Goal: Transaction & Acquisition: Register for event/course

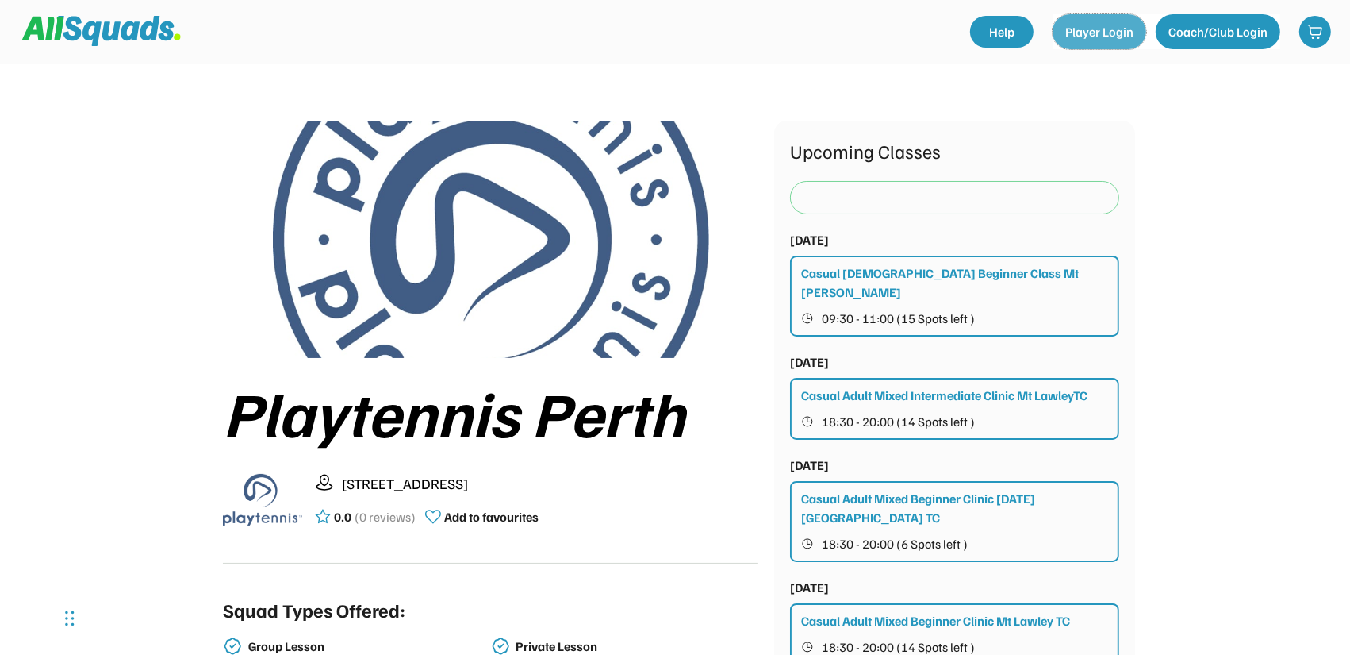
click at [1109, 36] on button "Player Login" at bounding box center [1100, 31] width 94 height 35
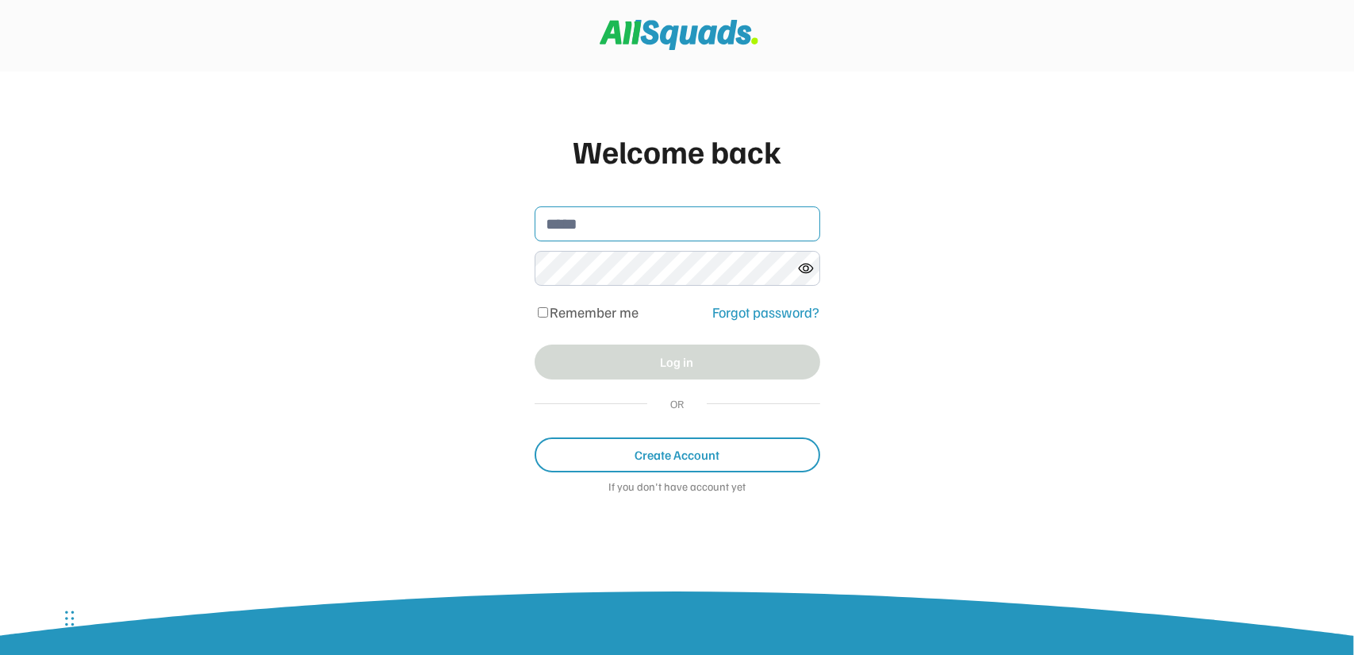
click at [657, 228] on input "email" at bounding box center [678, 223] width 286 height 35
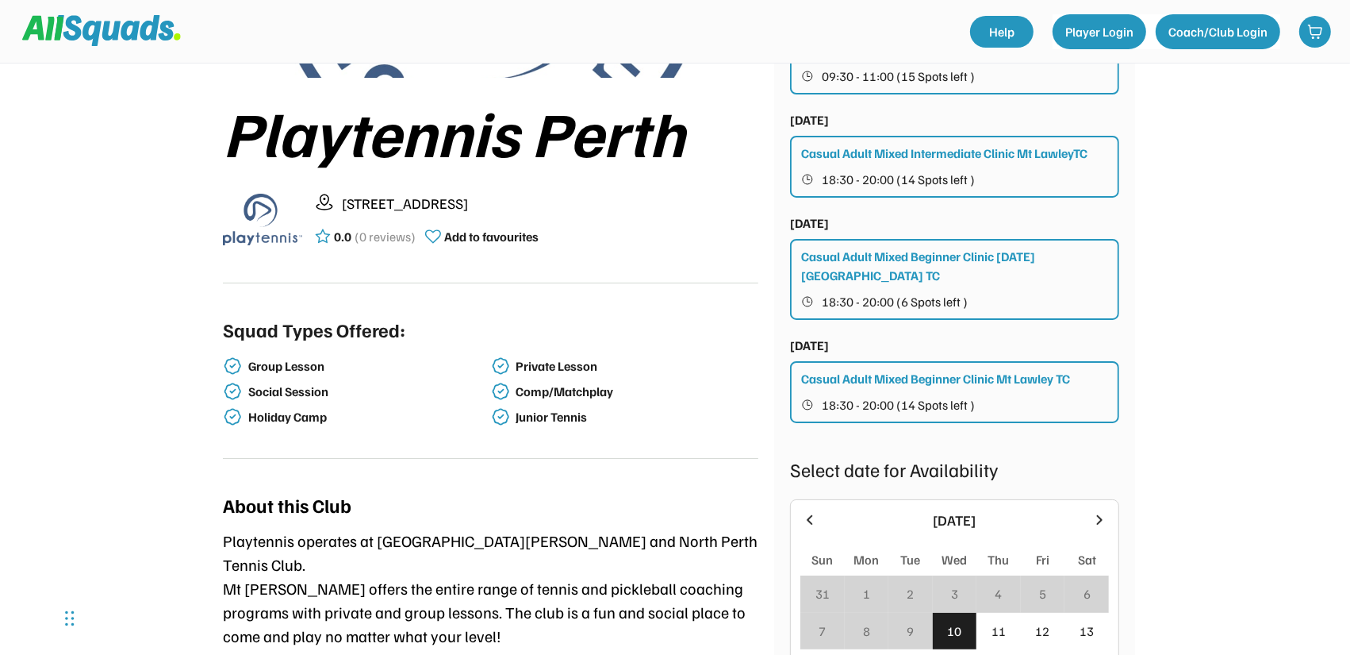
scroll to position [159, 0]
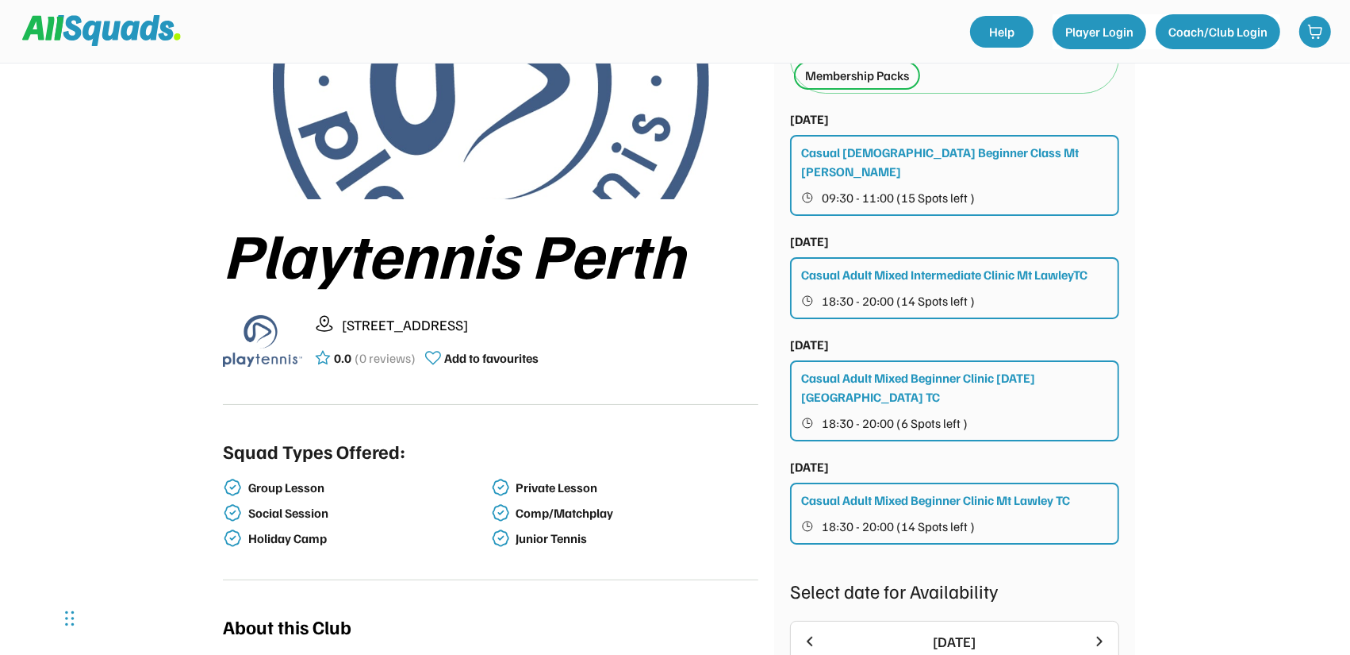
click at [908, 376] on div "Casual Adult Mixed Beginner Clinic [DATE] [GEOGRAPHIC_DATA] TC" at bounding box center [955, 387] width 309 height 38
click at [948, 368] on div "Casual Adult Mixed Beginner Clinic Thursday North Perth TC" at bounding box center [955, 387] width 309 height 38
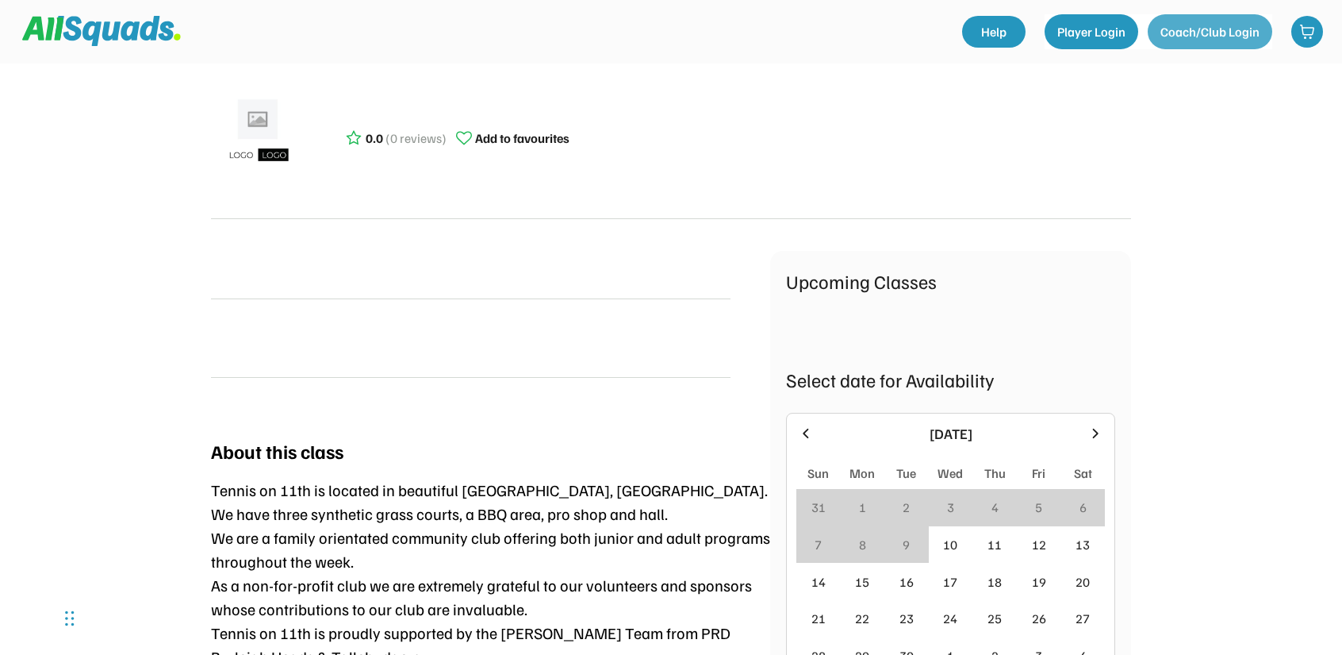
click at [1192, 36] on button "Coach/Club Login" at bounding box center [1210, 31] width 125 height 35
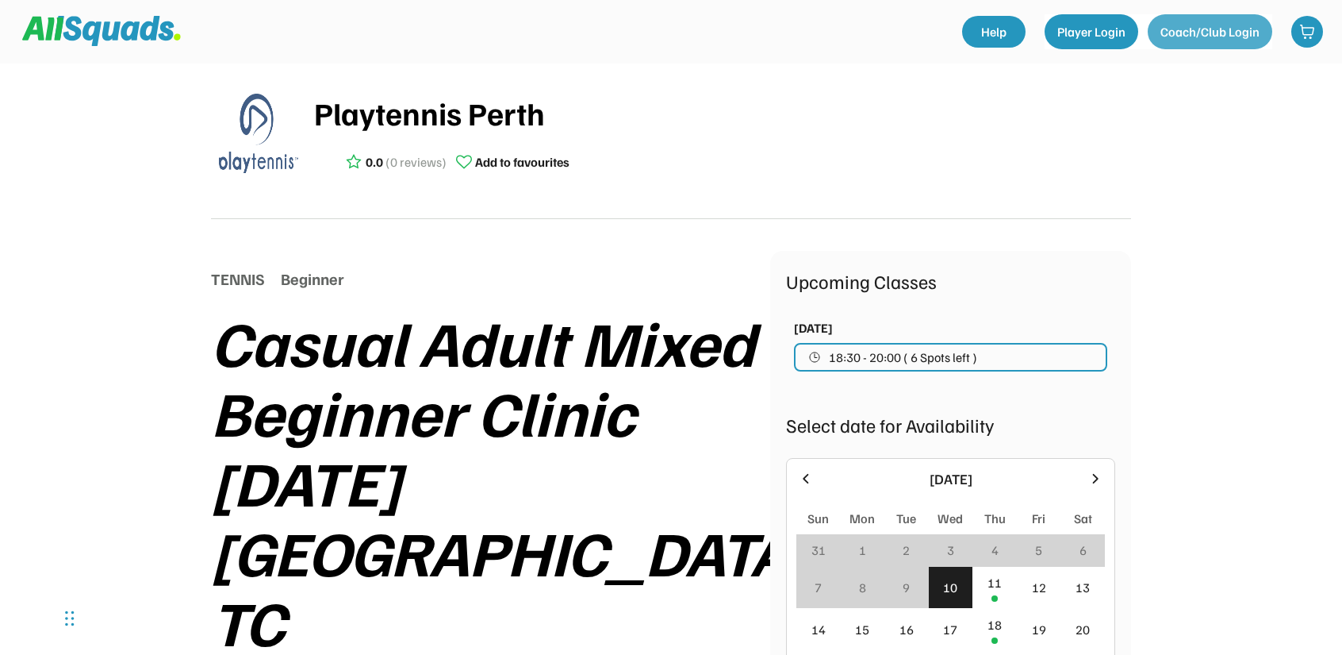
click at [1211, 36] on button "Coach/Club Login" at bounding box center [1210, 31] width 125 height 35
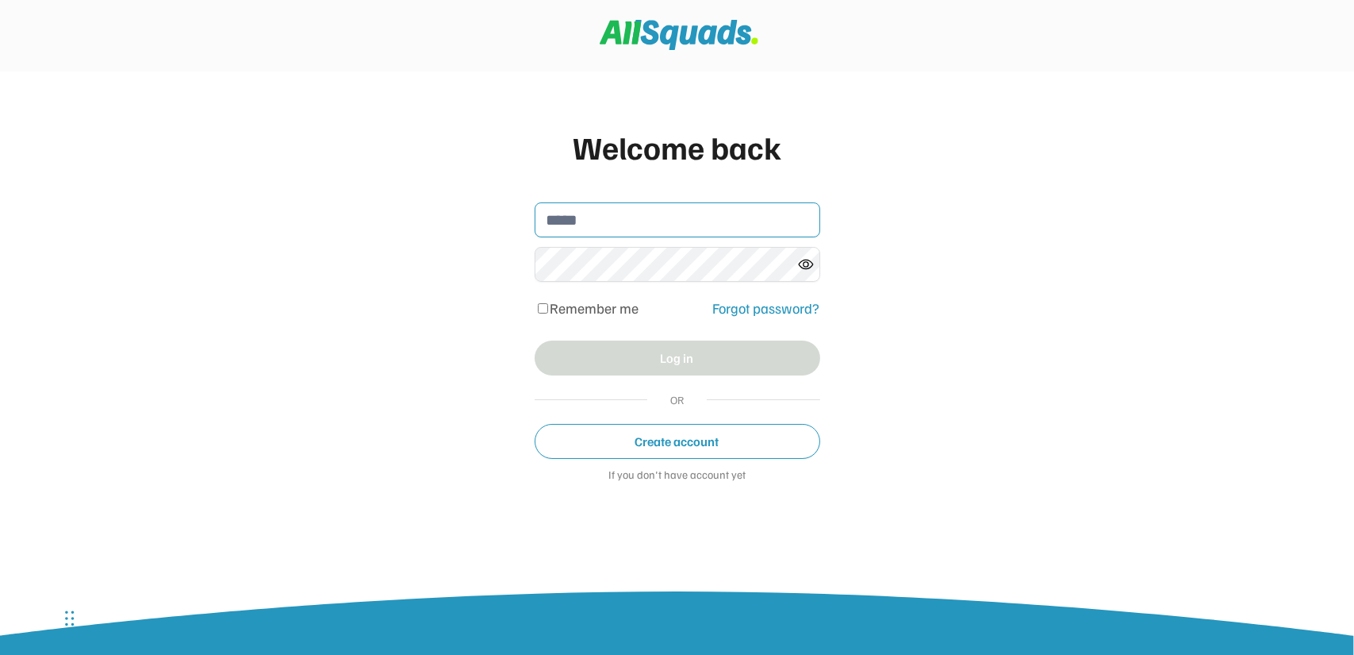
click at [671, 225] on input "email" at bounding box center [678, 219] width 286 height 35
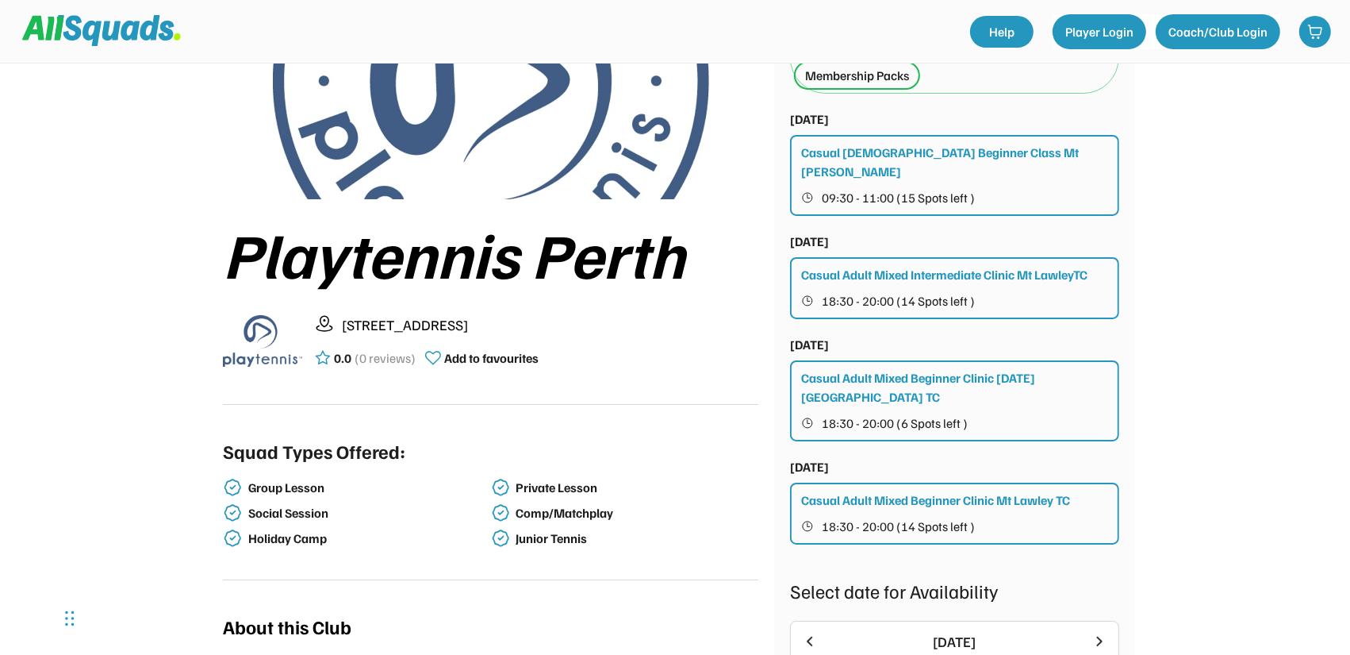
scroll to position [159, 0]
click at [975, 385] on div "Casual Adult Mixed Beginner Clinic [DATE] [GEOGRAPHIC_DATA] TC" at bounding box center [955, 387] width 309 height 38
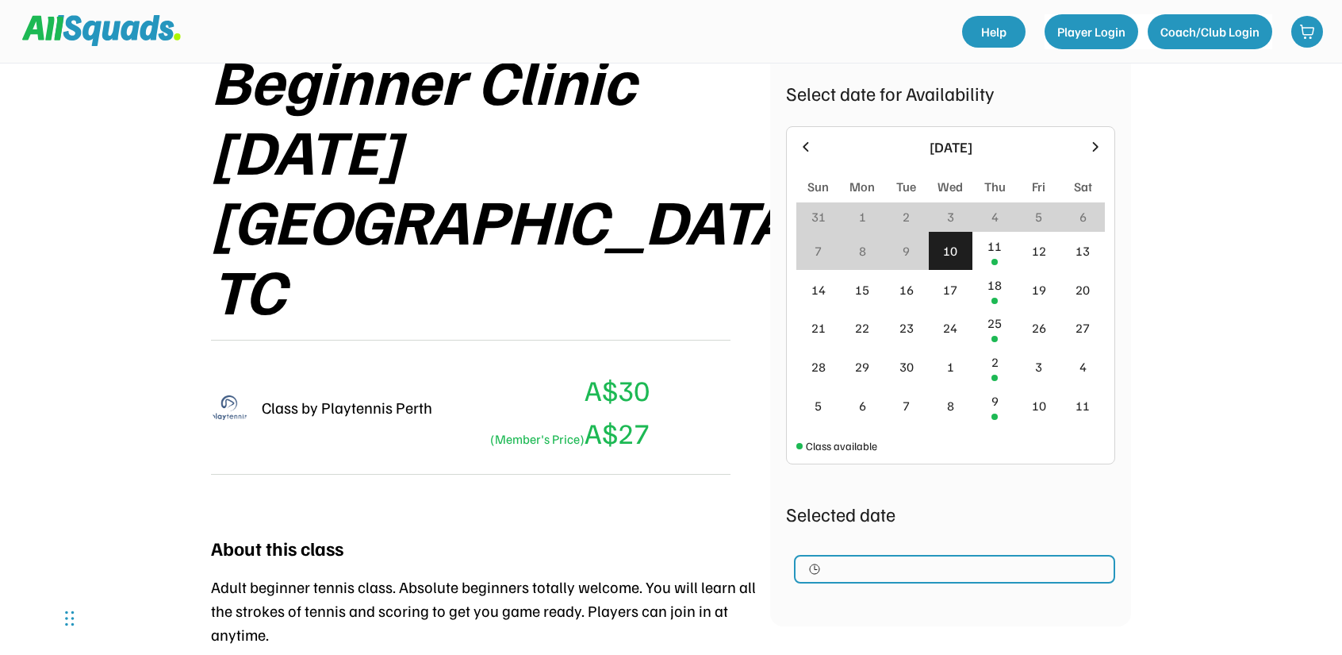
scroll to position [317, 0]
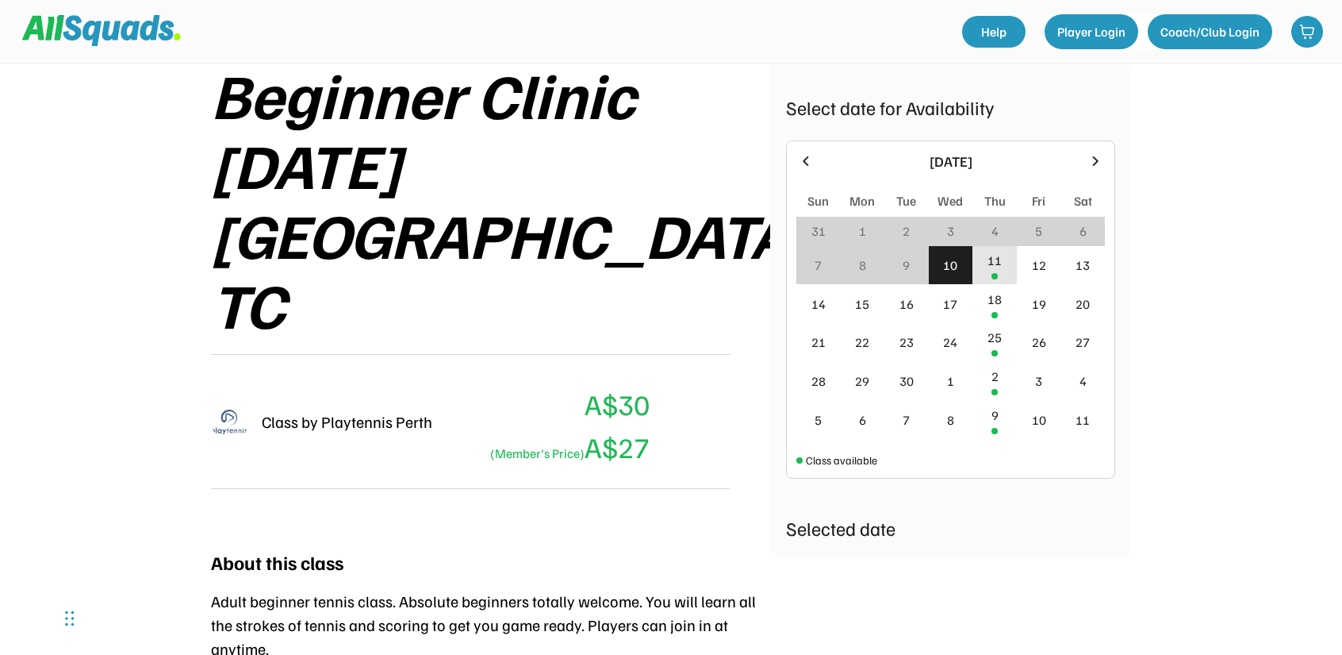
click at [1000, 270] on div "11" at bounding box center [995, 265] width 44 height 39
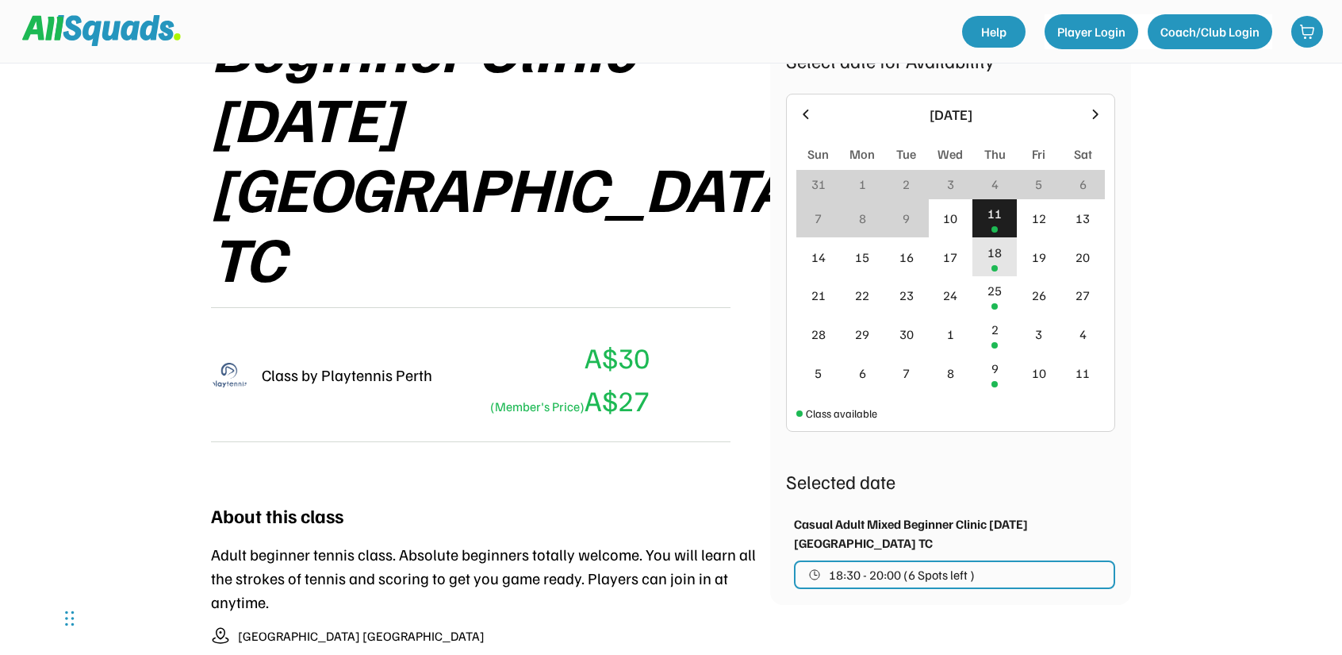
scroll to position [476, 0]
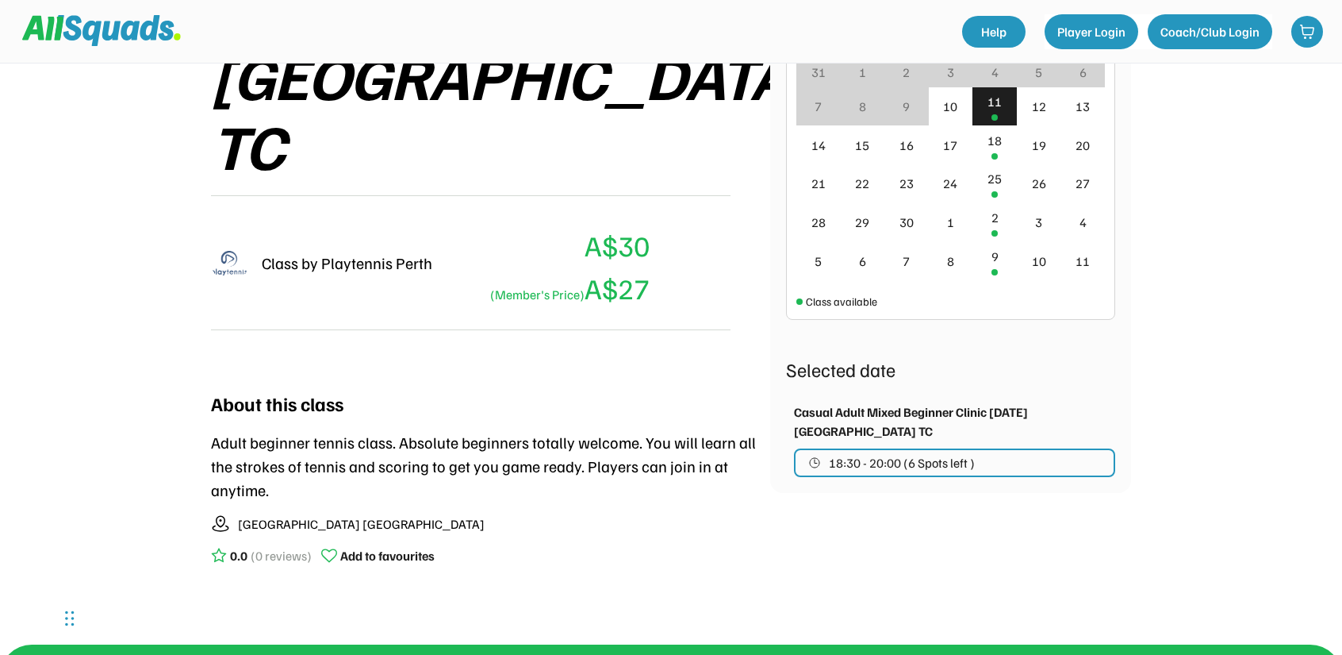
click at [1010, 465] on button "18:30 - 20:00 (6 Spots left )" at bounding box center [954, 462] width 321 height 29
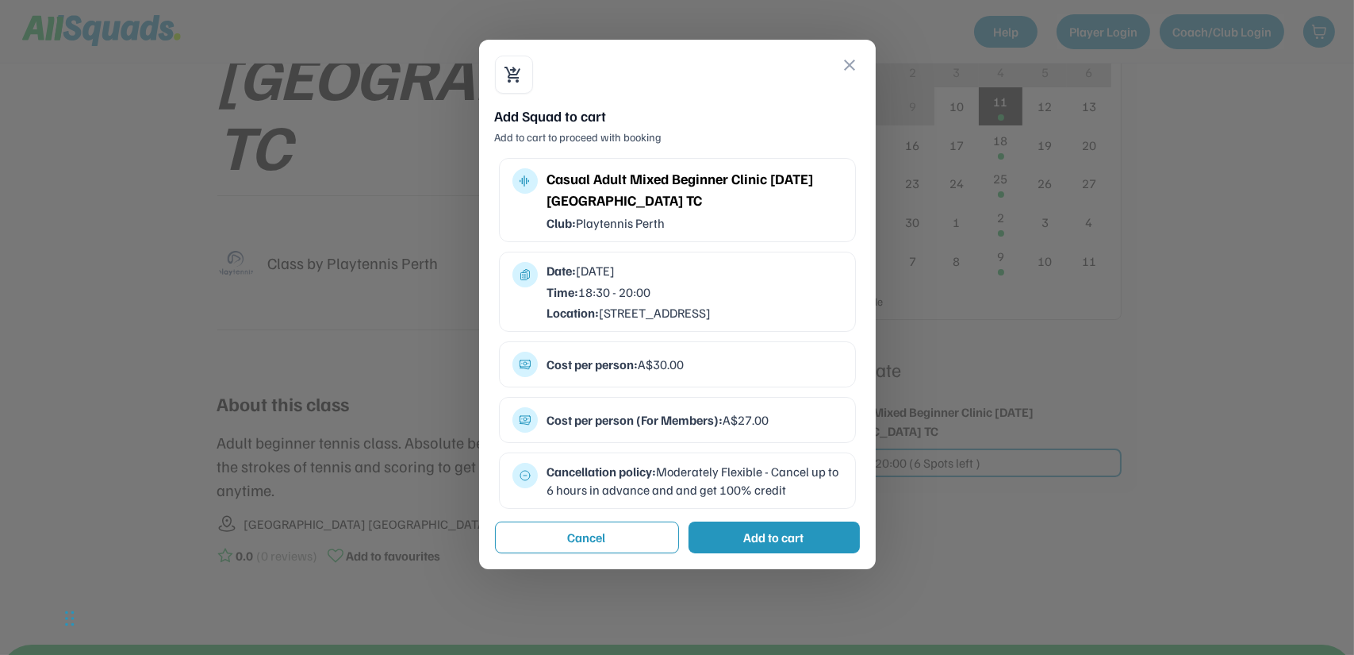
click at [854, 63] on button "close" at bounding box center [850, 65] width 19 height 19
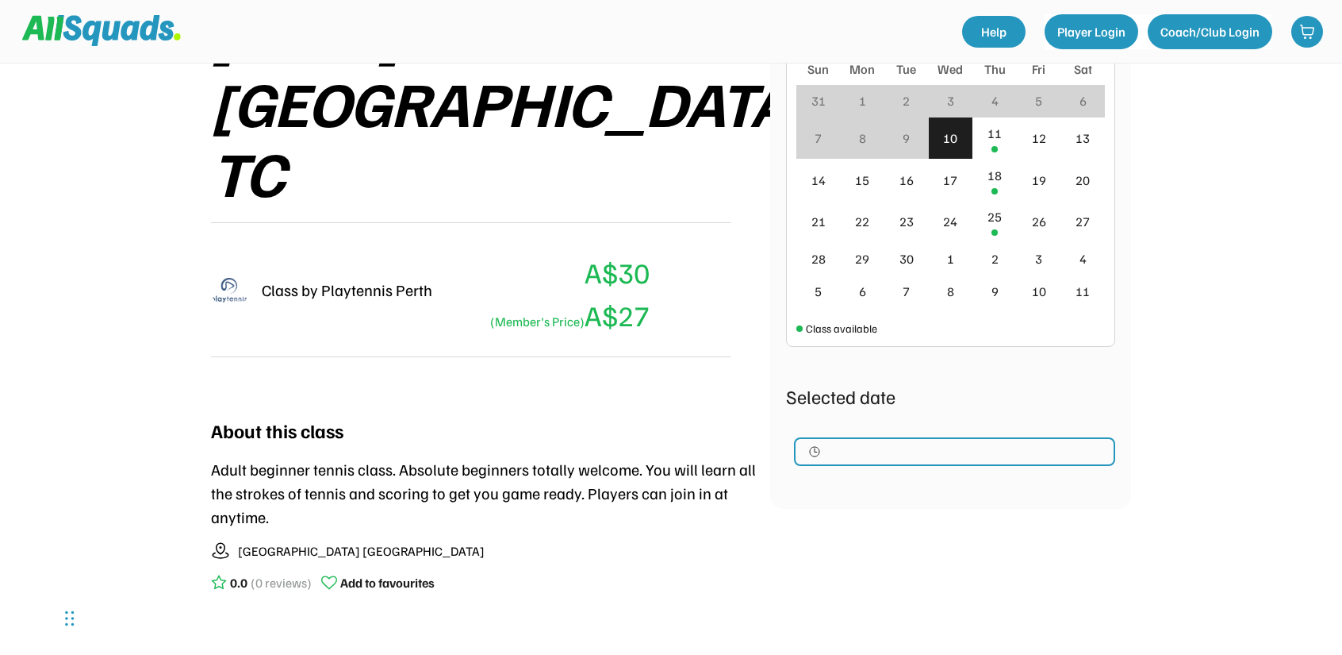
scroll to position [476, 0]
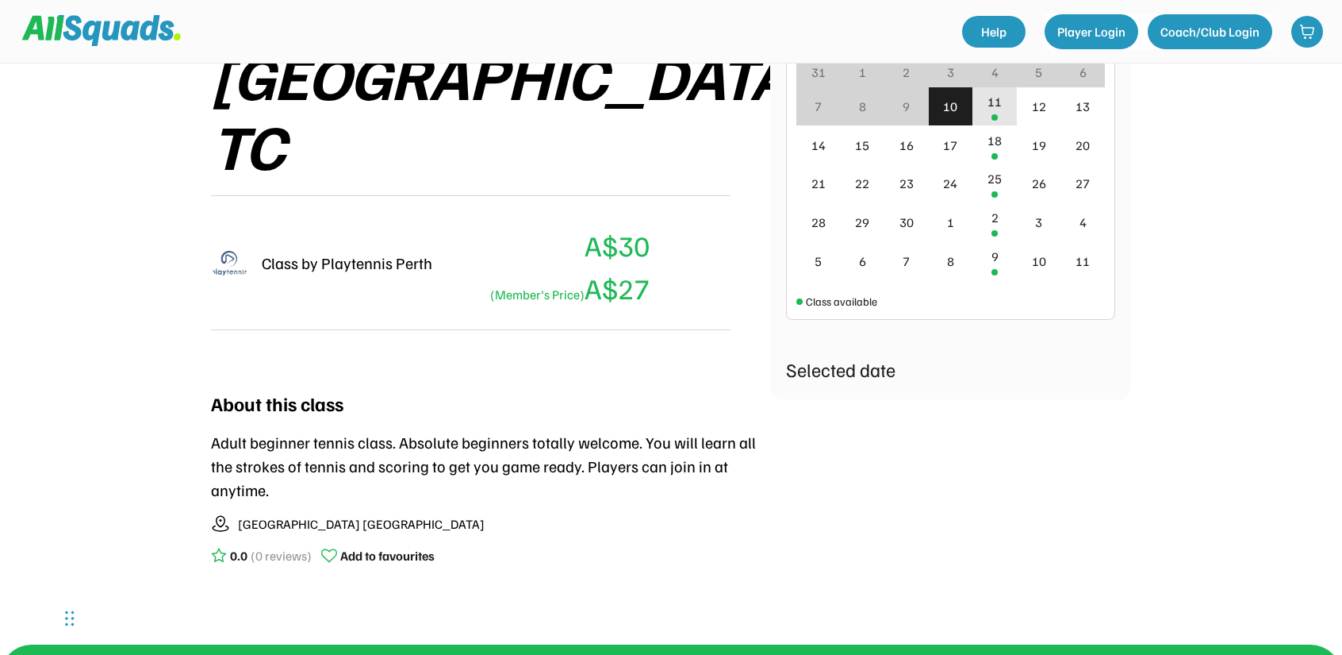
click at [994, 111] on div "11" at bounding box center [995, 106] width 44 height 39
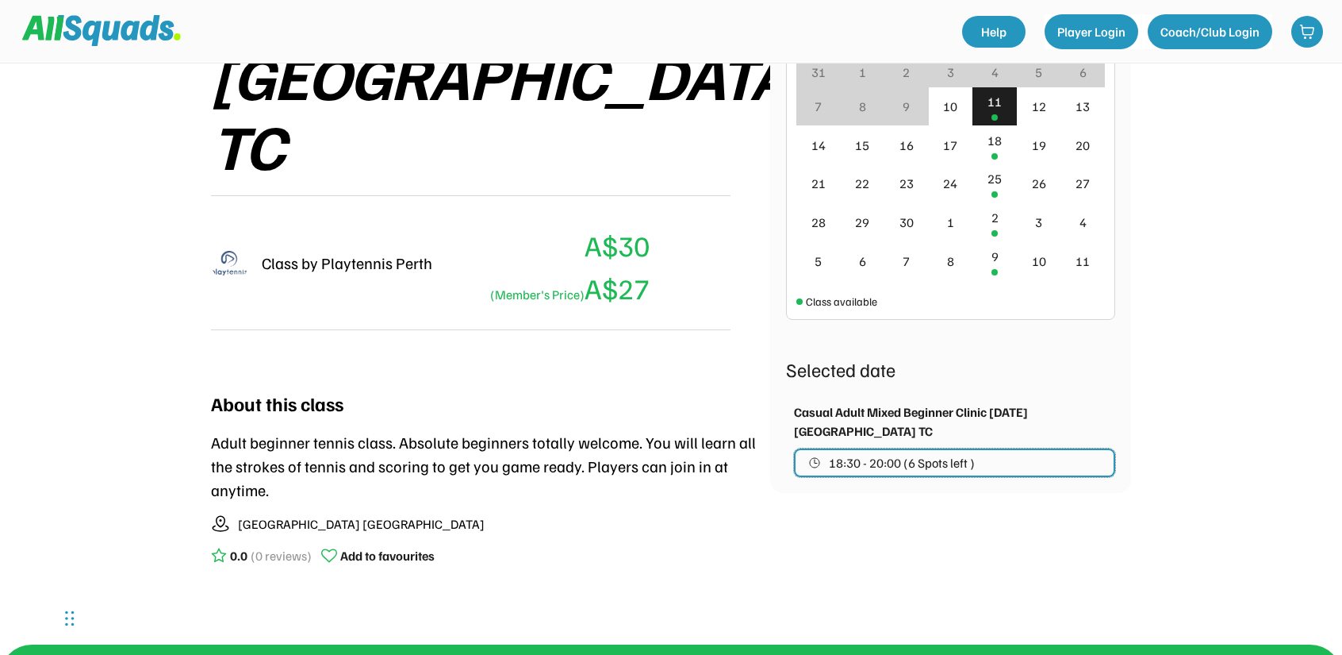
click at [991, 464] on button "18:30 - 20:00 (6 Spots left )" at bounding box center [954, 462] width 321 height 29
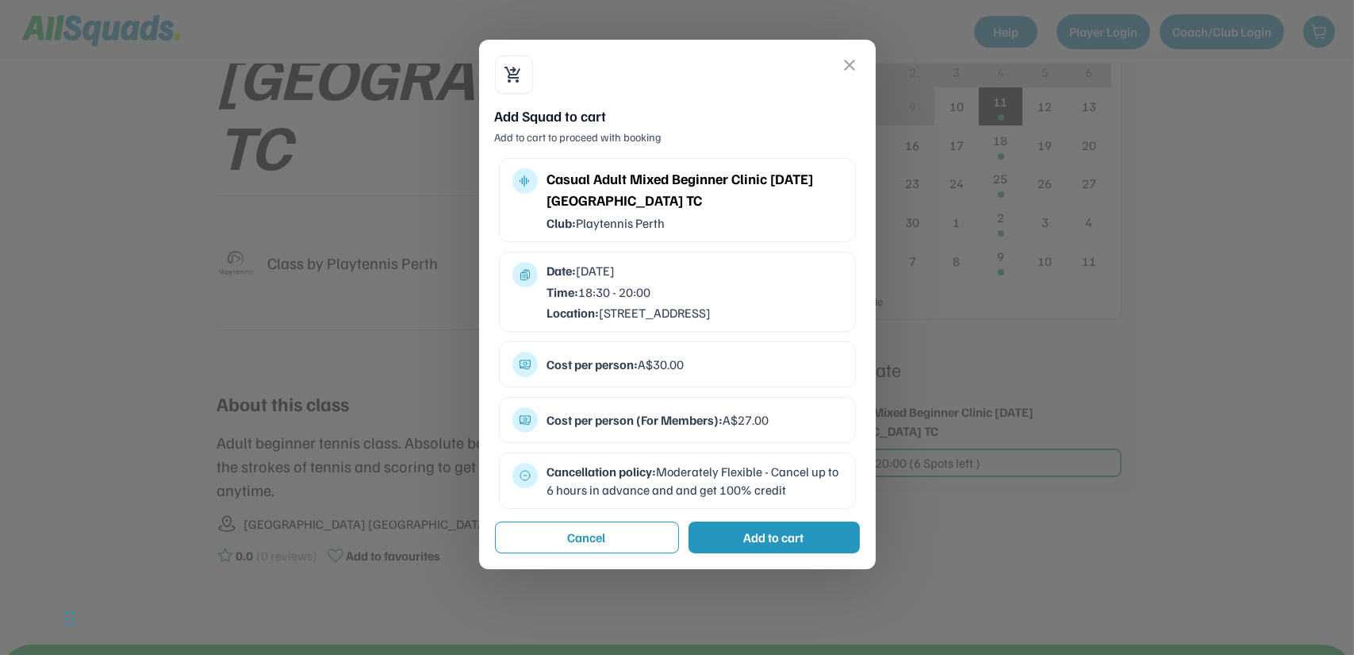
click at [820, 547] on div "Add to cart" at bounding box center [774, 537] width 171 height 32
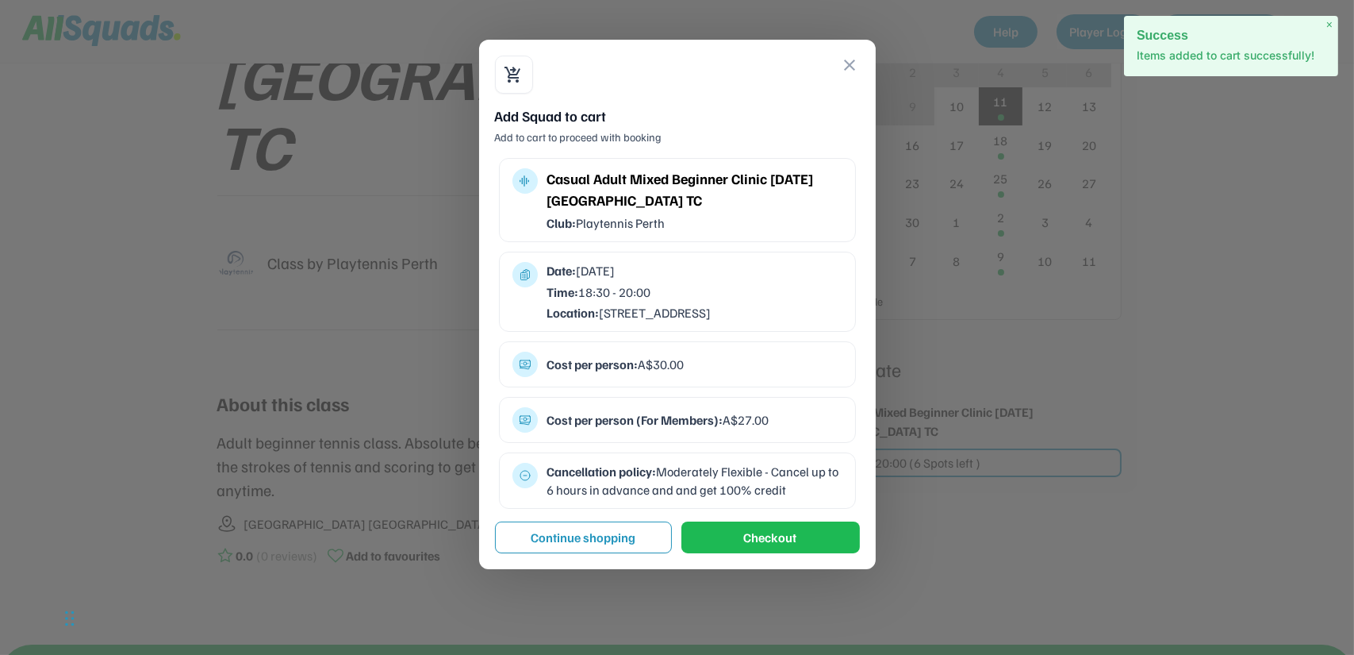
click at [847, 60] on button "close" at bounding box center [850, 65] width 19 height 19
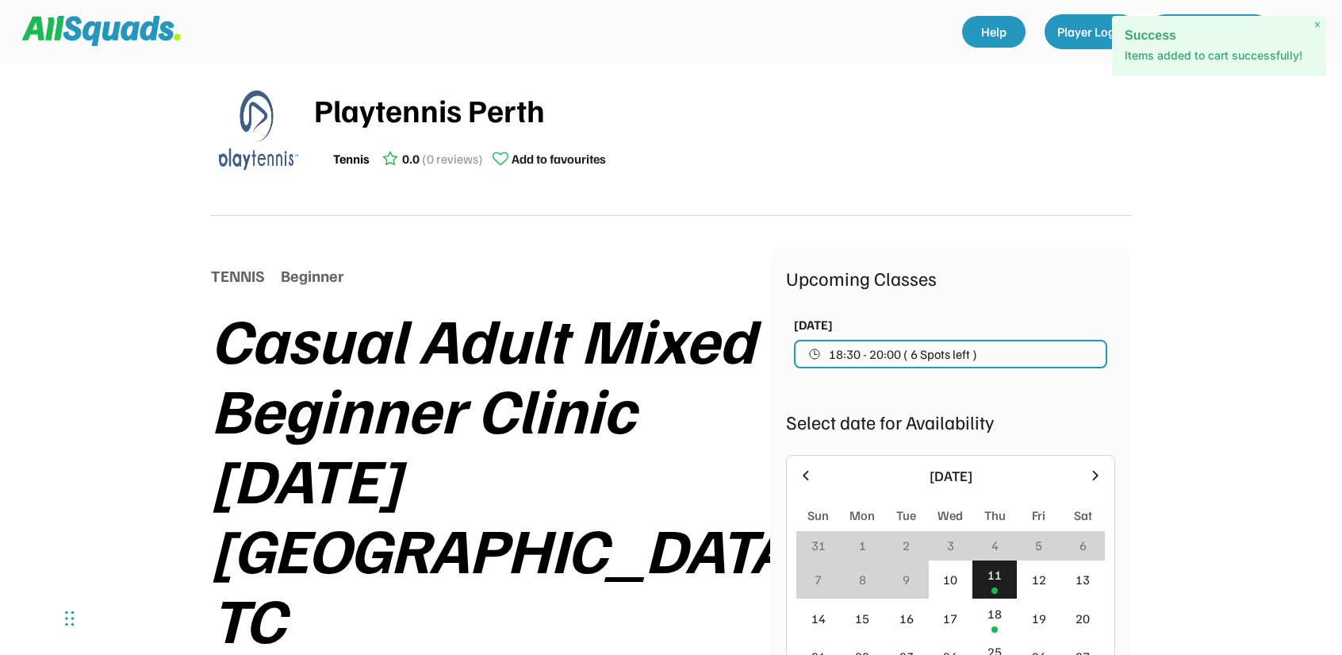
scroll to position [0, 0]
